Goal: Task Accomplishment & Management: Complete application form

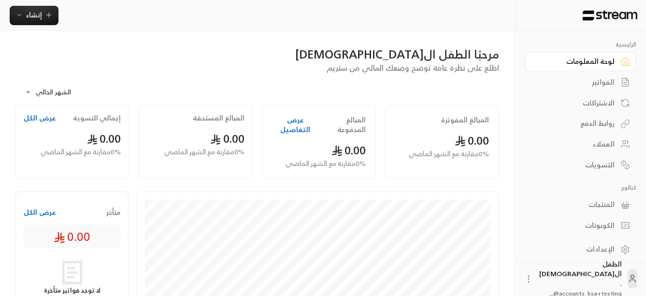
click at [599, 206] on div "المنتجات" at bounding box center [576, 205] width 78 height 10
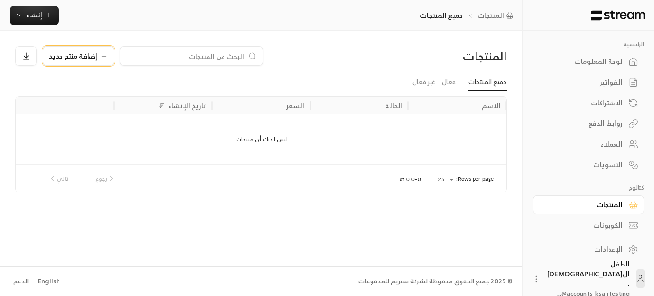
click at [70, 54] on span "إضافة منتج جديد" at bounding box center [73, 56] width 48 height 7
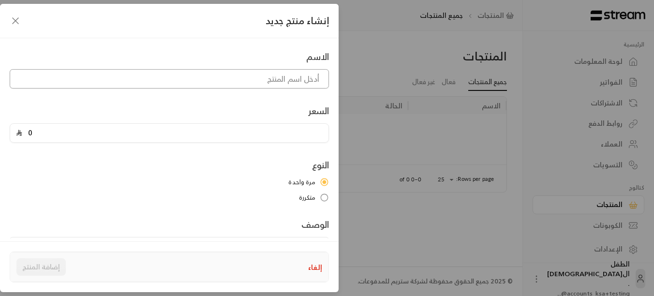
click at [271, 83] on input at bounding box center [169, 78] width 319 height 19
type input "NCFE CACHE L-3 Certificate-Assessing-multipayment"
type textarea "تدريب خاص بمقيمات برنامج كاش (Assessor)"
click at [231, 132] on input "0" at bounding box center [172, 133] width 300 height 18
type input "5462.5"
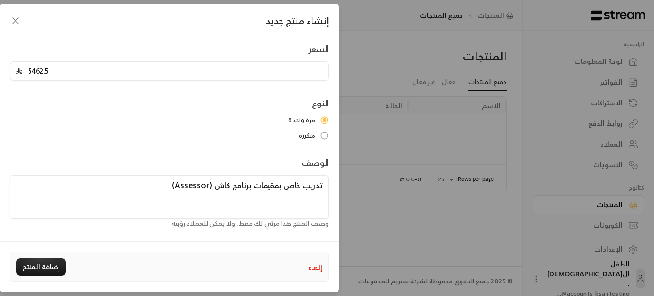
scroll to position [64, 0]
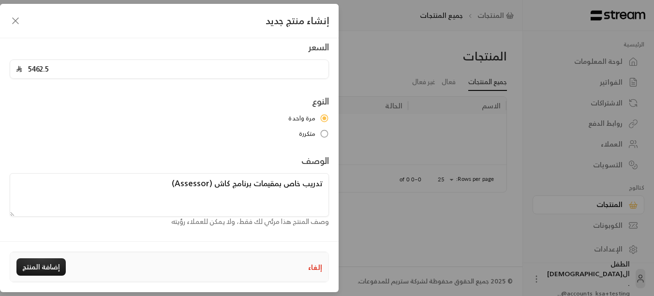
click at [214, 89] on div "الاسم NCFE CACHE L-3 Certificate-Assessing-multipayment السعر 5462.5 النوع مرة …" at bounding box center [169, 106] width 329 height 241
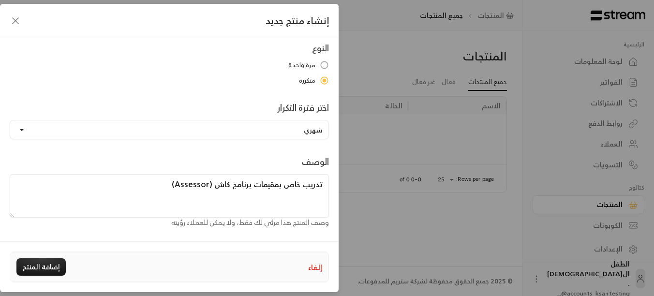
scroll to position [118, 0]
click at [233, 129] on button "شهري" at bounding box center [169, 128] width 319 height 19
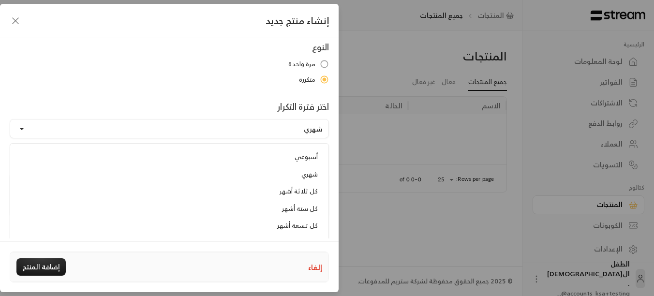
click at [224, 82] on label "متكررة" at bounding box center [169, 80] width 319 height 10
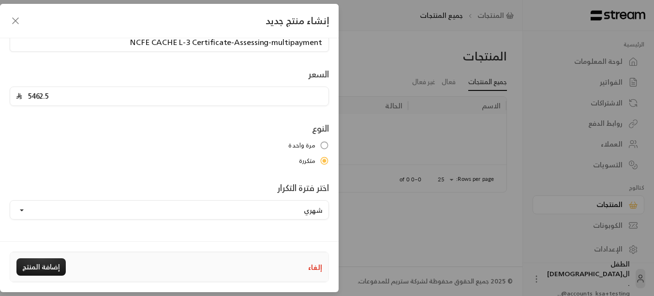
scroll to position [0, 0]
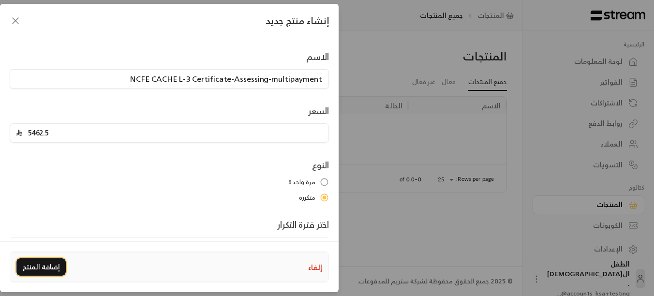
click at [35, 259] on button "إضافة المنتج" at bounding box center [40, 266] width 49 height 17
type input "0"
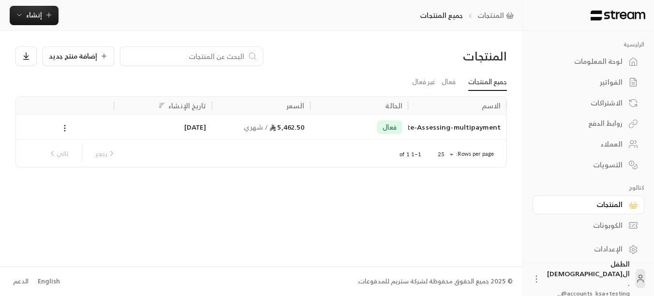
click at [606, 146] on div "العملاء" at bounding box center [583, 144] width 78 height 10
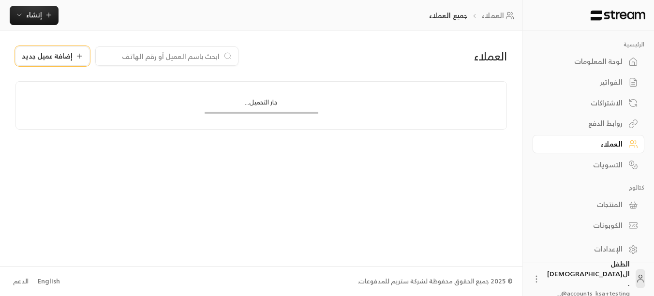
click at [56, 48] on button "إضافة عميل جديد" at bounding box center [52, 55] width 74 height 19
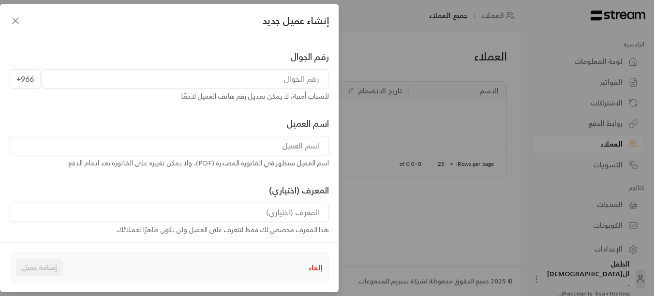
click at [274, 76] on input "tel" at bounding box center [186, 78] width 286 height 19
type input "500411919"
click at [121, 102] on div "رقم الجوال [PHONE_NUMBER] لأسباب أمنية، لا يمكن تعديل رقم هاتف العميل لاحقًا. ا…" at bounding box center [169, 208] width 329 height 317
click at [256, 146] on input at bounding box center [169, 145] width 319 height 19
type input "[DOMAIN_NAME]"
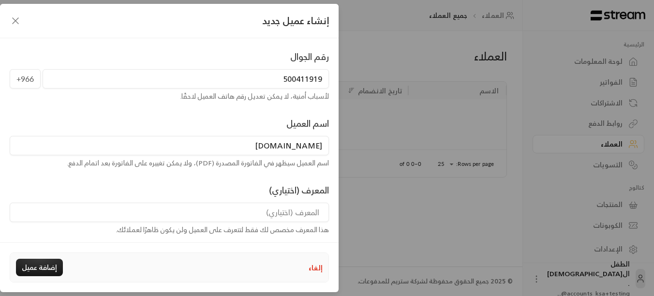
click at [40, 255] on div "إلغاء إضافة عميل" at bounding box center [169, 267] width 328 height 29
click at [46, 277] on div "إلغاء إضافة عميل" at bounding box center [169, 267] width 328 height 29
click at [45, 266] on button "إضافة عميل" at bounding box center [39, 267] width 47 height 17
